Goal: Information Seeking & Learning: Learn about a topic

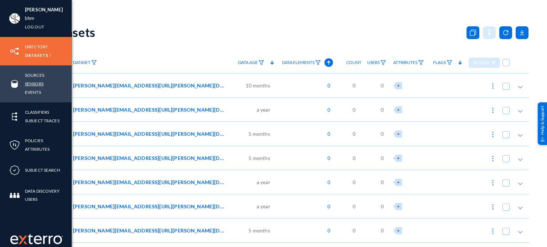
click at [27, 82] on link "Sensors" at bounding box center [34, 84] width 19 height 8
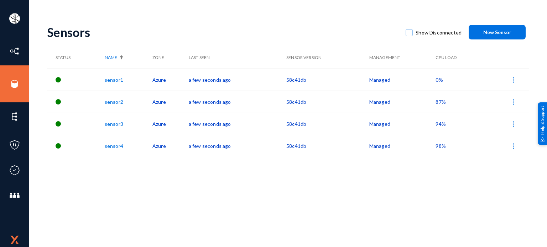
click at [443, 147] on span "98%" at bounding box center [440, 146] width 10 height 6
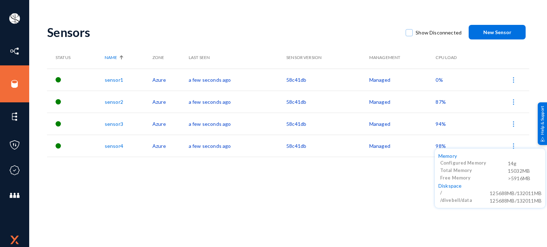
click at [442, 126] on div at bounding box center [273, 123] width 547 height 247
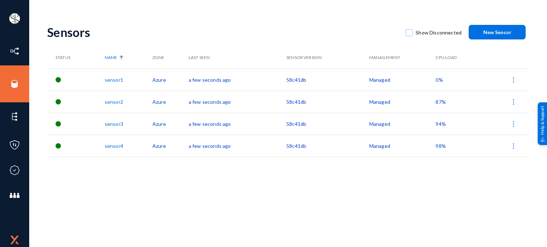
click at [442, 124] on span "94%" at bounding box center [440, 124] width 10 height 6
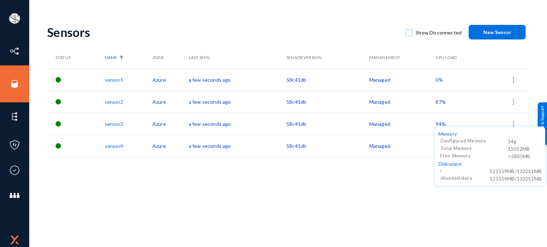
click at [440, 102] on div at bounding box center [273, 123] width 547 height 247
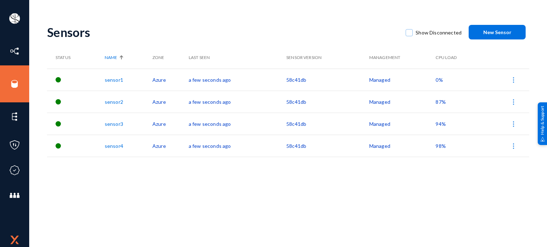
click at [440, 102] on span "87%" at bounding box center [440, 102] width 10 height 6
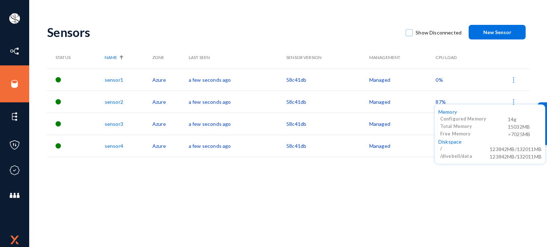
click at [439, 78] on div at bounding box center [273, 123] width 547 height 247
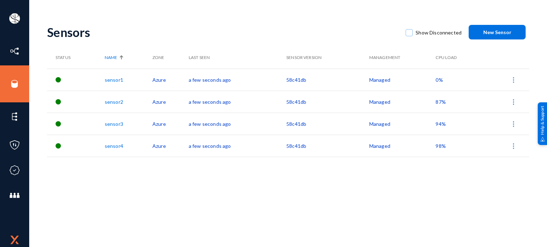
click at [439, 78] on span "0%" at bounding box center [438, 80] width 7 height 6
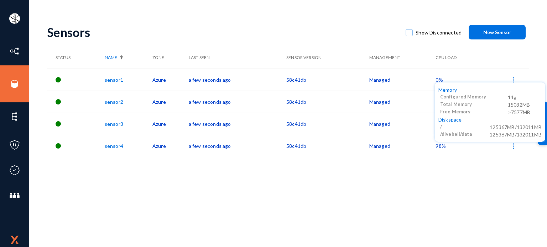
click at [395, 182] on div at bounding box center [273, 123] width 547 height 247
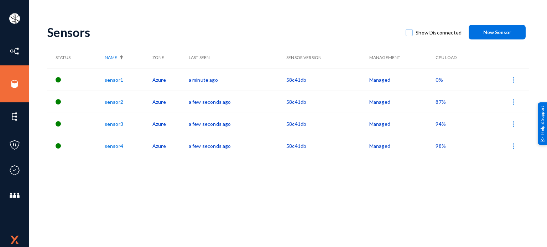
click at [439, 102] on span "87%" at bounding box center [440, 102] width 10 height 6
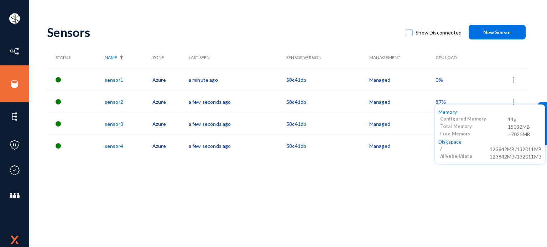
click at [414, 162] on div at bounding box center [273, 123] width 547 height 247
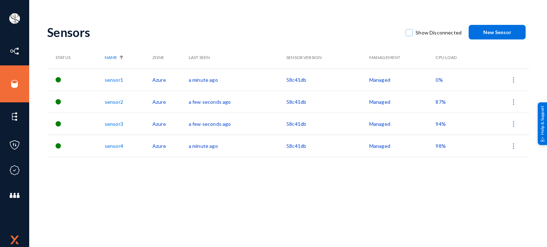
click at [437, 122] on span "94%" at bounding box center [440, 124] width 10 height 6
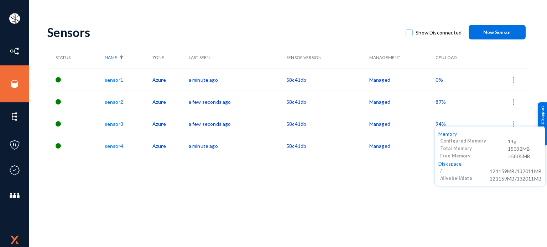
click at [408, 178] on div at bounding box center [273, 123] width 547 height 247
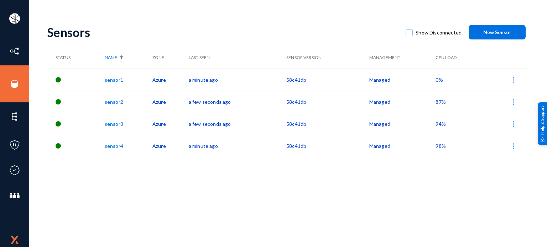
click at [440, 145] on span "98%" at bounding box center [440, 146] width 10 height 6
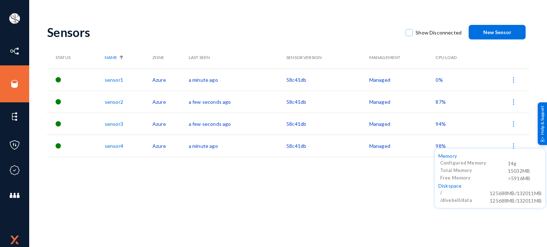
click at [380, 179] on div at bounding box center [273, 123] width 547 height 247
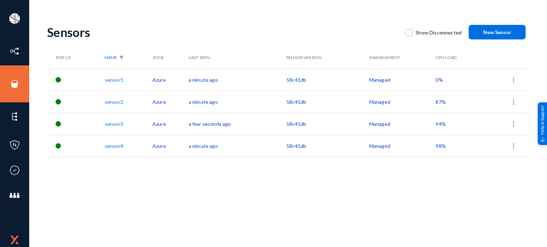
click at [440, 145] on span "98%" at bounding box center [440, 146] width 10 height 6
